Goal: Task Accomplishment & Management: Manage account settings

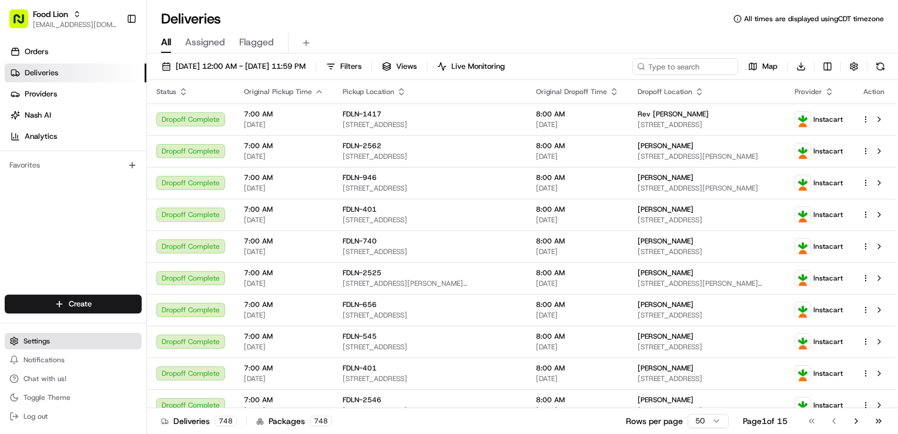
click at [71, 337] on button "Settings" at bounding box center [73, 341] width 137 height 16
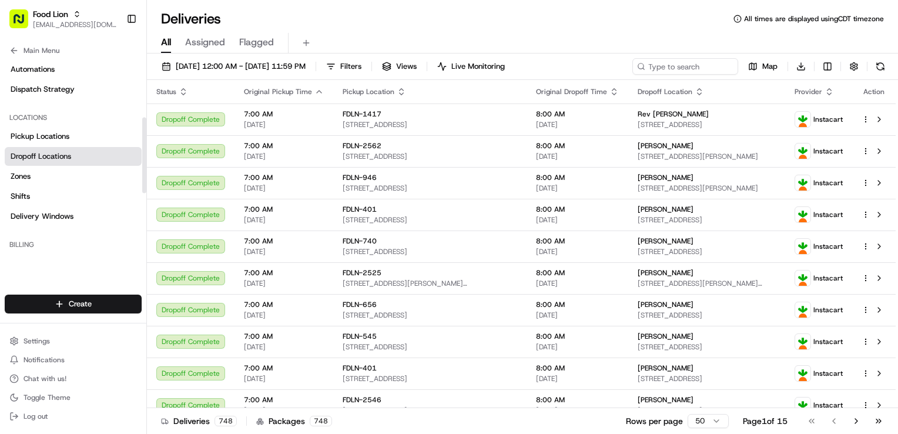
scroll to position [118, 0]
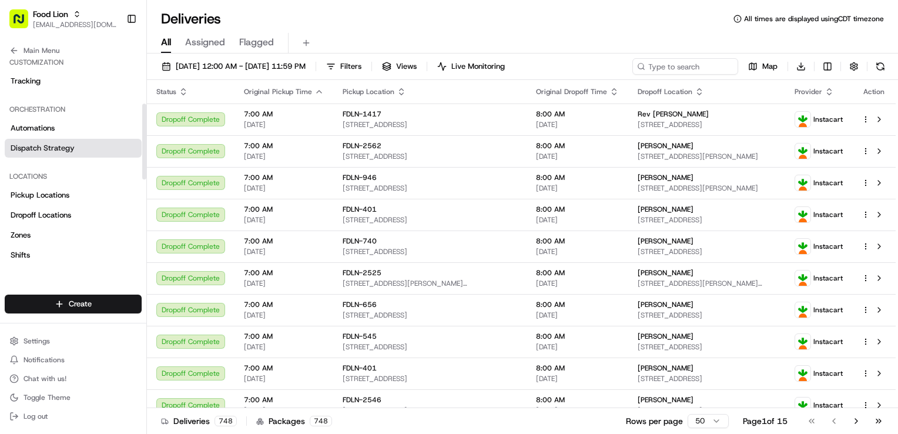
click at [59, 143] on span "Dispatch Strategy" at bounding box center [43, 148] width 64 height 11
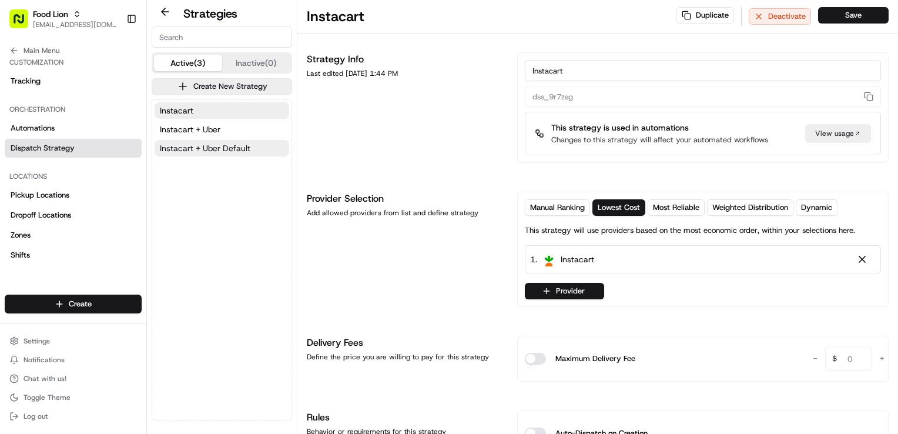
click at [238, 148] on span "Instacart + Uber Default" at bounding box center [205, 148] width 91 height 12
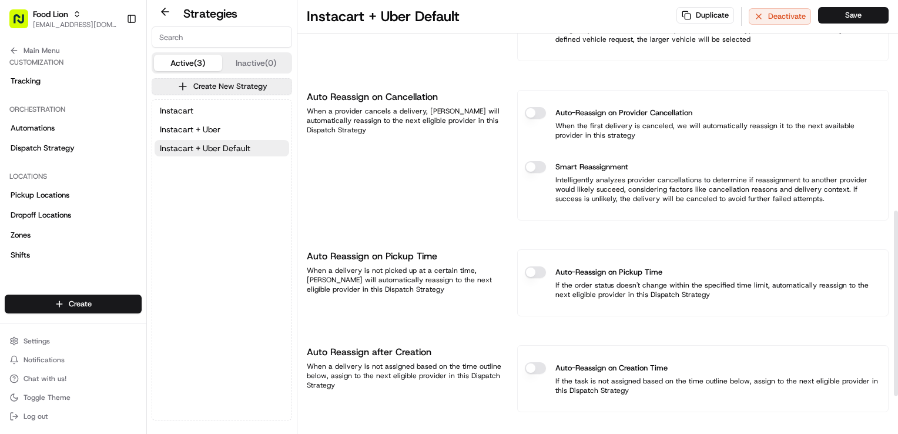
scroll to position [288, 0]
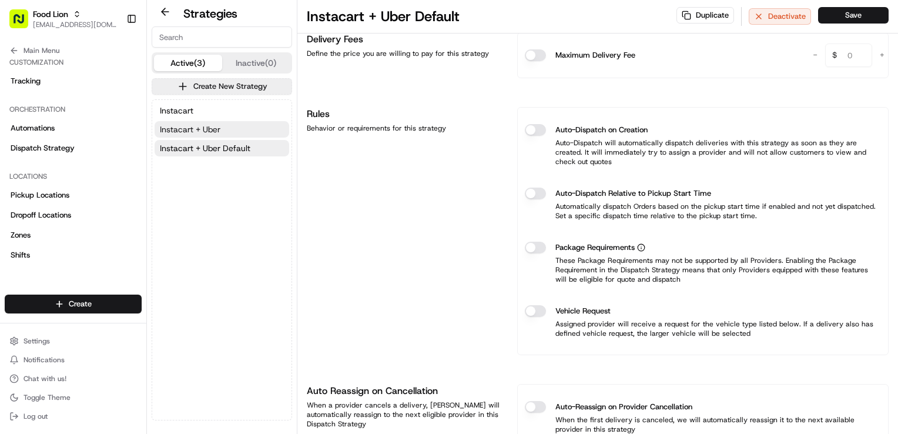
click at [223, 125] on button "Instacart + Uber" at bounding box center [222, 129] width 135 height 16
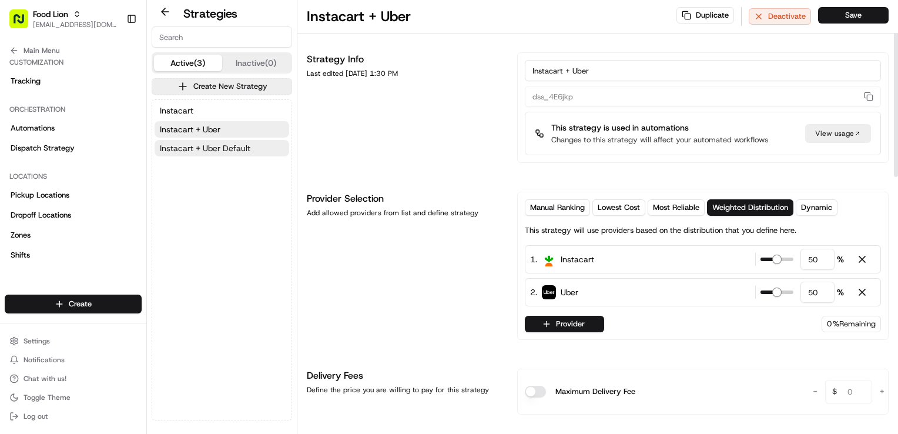
click at [228, 153] on span "Instacart + Uber Default" at bounding box center [205, 148] width 91 height 12
